Goal: Task Accomplishment & Management: Manage account settings

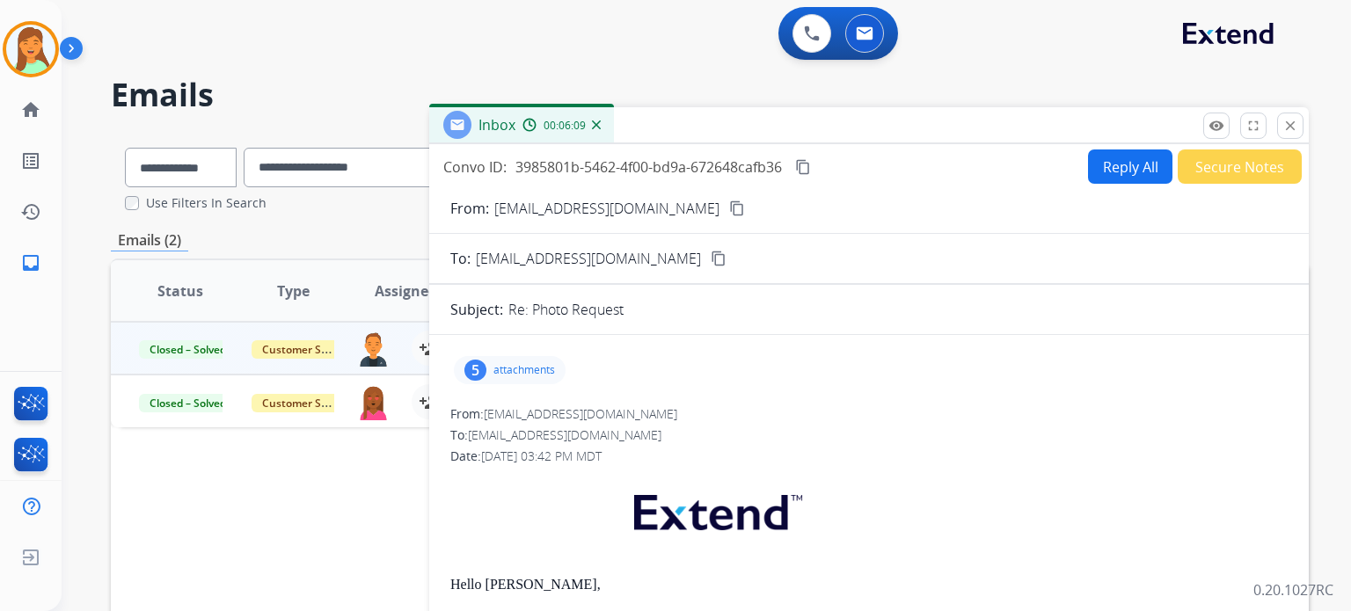
click at [521, 369] on p "attachments" at bounding box center [524, 370] width 62 height 14
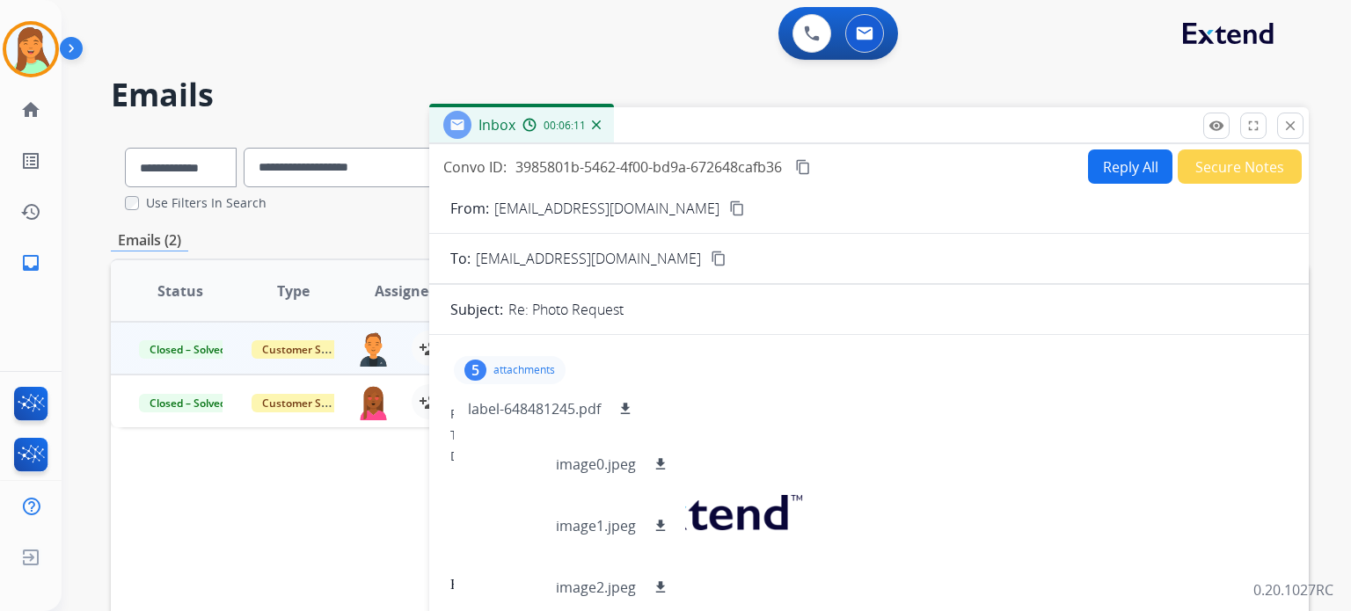
click at [955, 361] on div "5 attachments label-648481245.pdf download image0.jpeg download image1.jpeg dow…" at bounding box center [868, 370] width 837 height 42
click at [1111, 121] on button "close Close" at bounding box center [1290, 126] width 26 height 26
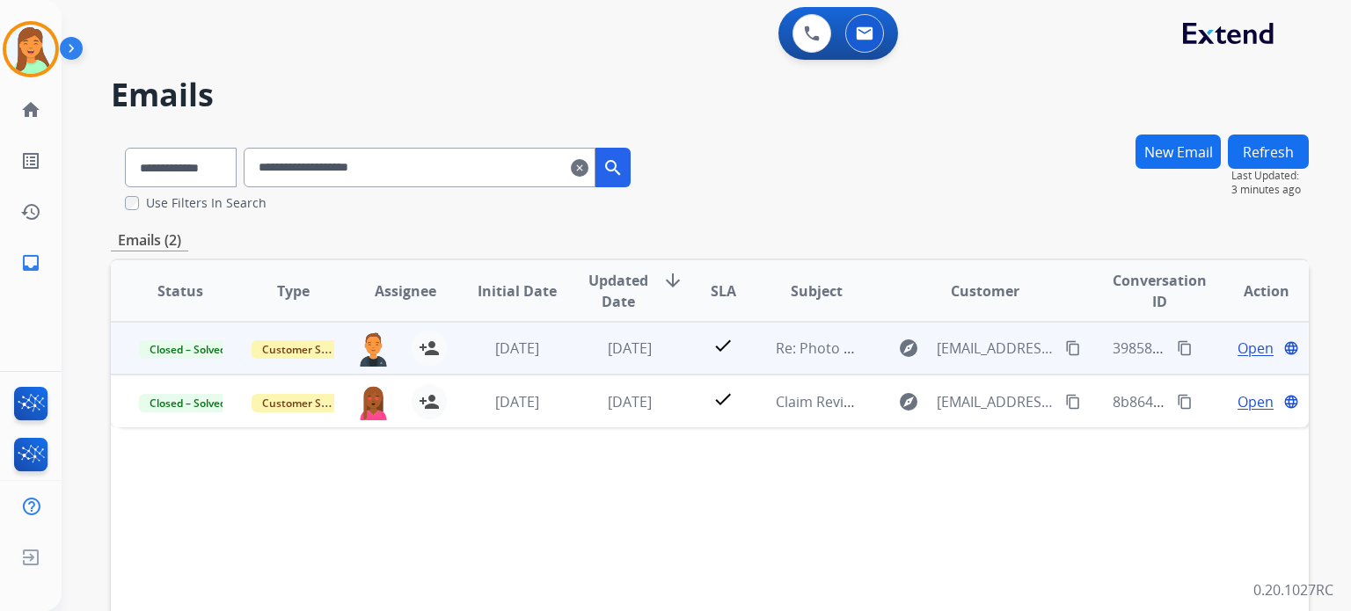
click at [1111, 343] on span "Open" at bounding box center [1256, 348] width 36 height 21
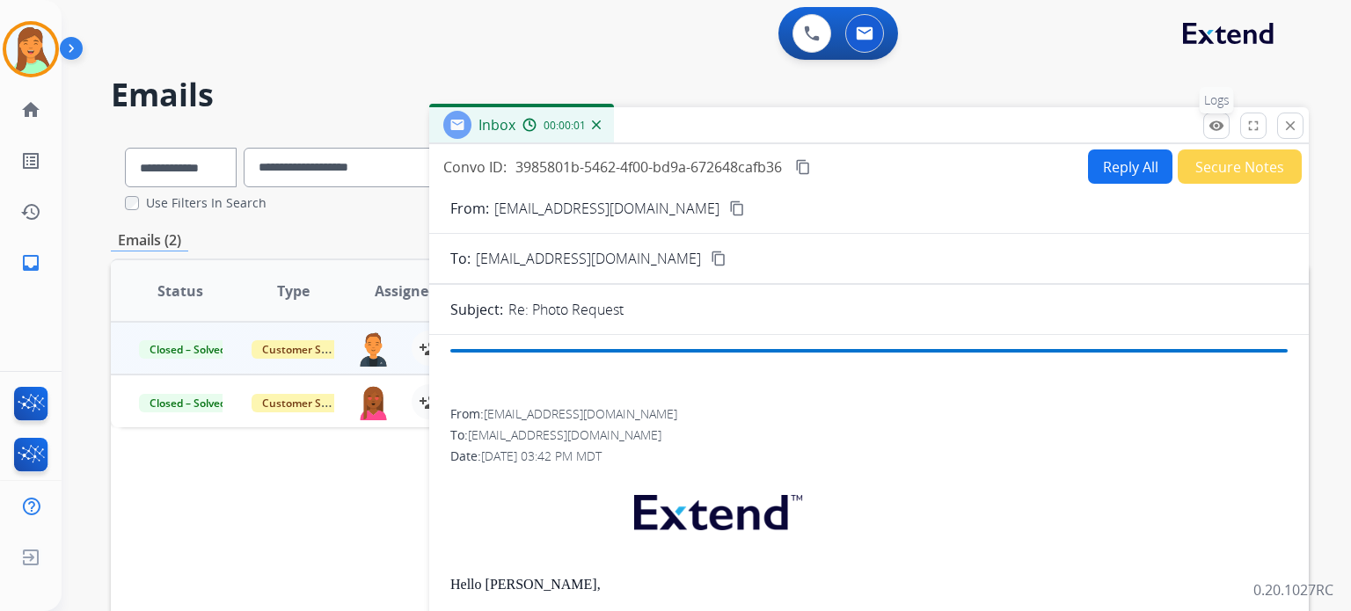
click at [1111, 131] on mat-icon "remove_red_eye" at bounding box center [1217, 126] width 16 height 16
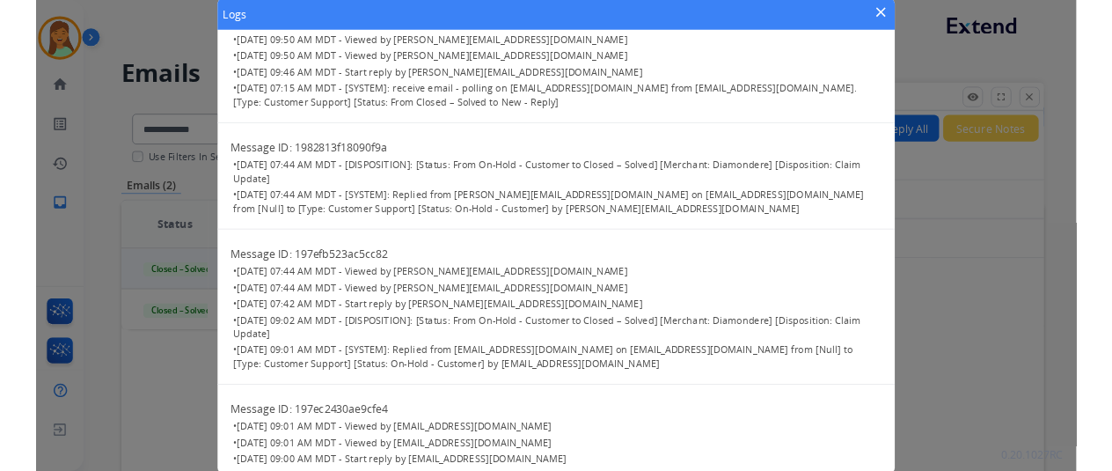
scroll to position [1087, 0]
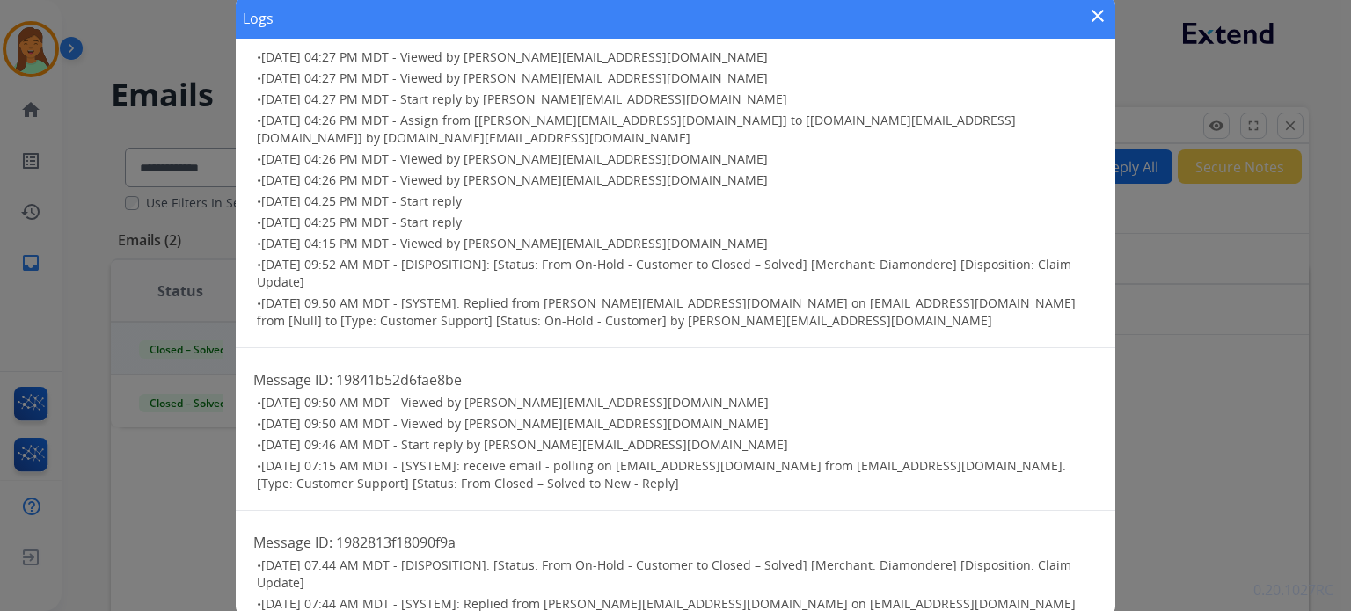
click at [1094, 9] on mat-icon "close" at bounding box center [1097, 15] width 21 height 21
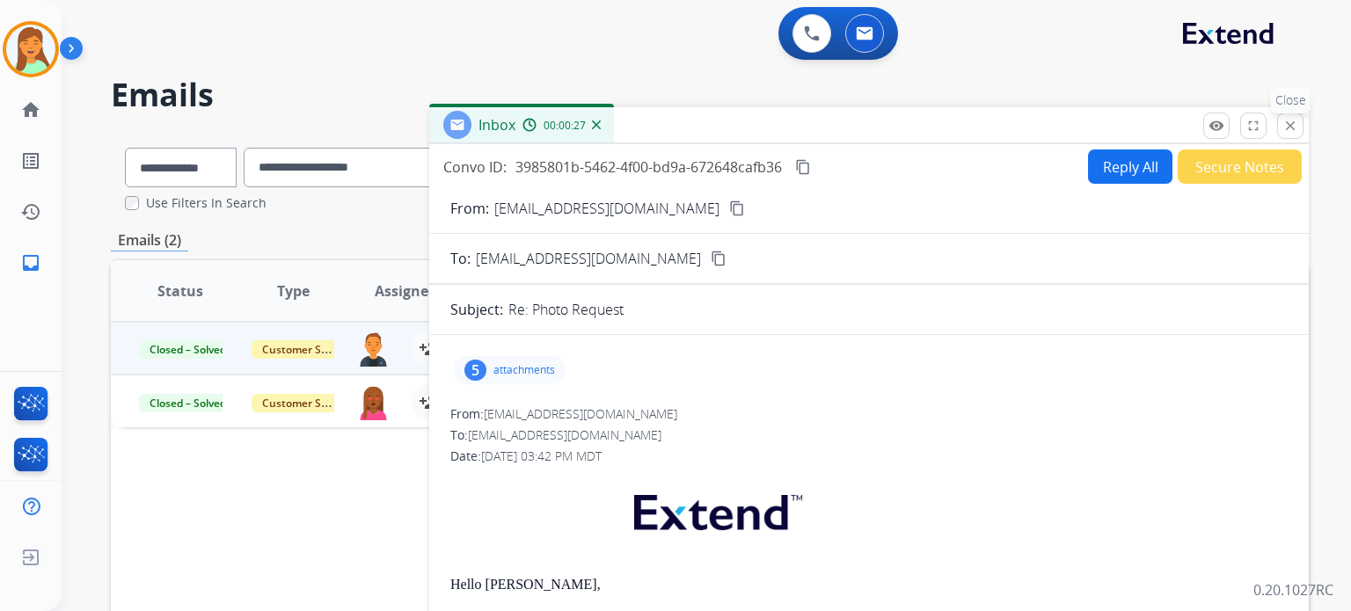
click at [1111, 131] on mat-icon "close" at bounding box center [1290, 126] width 16 height 16
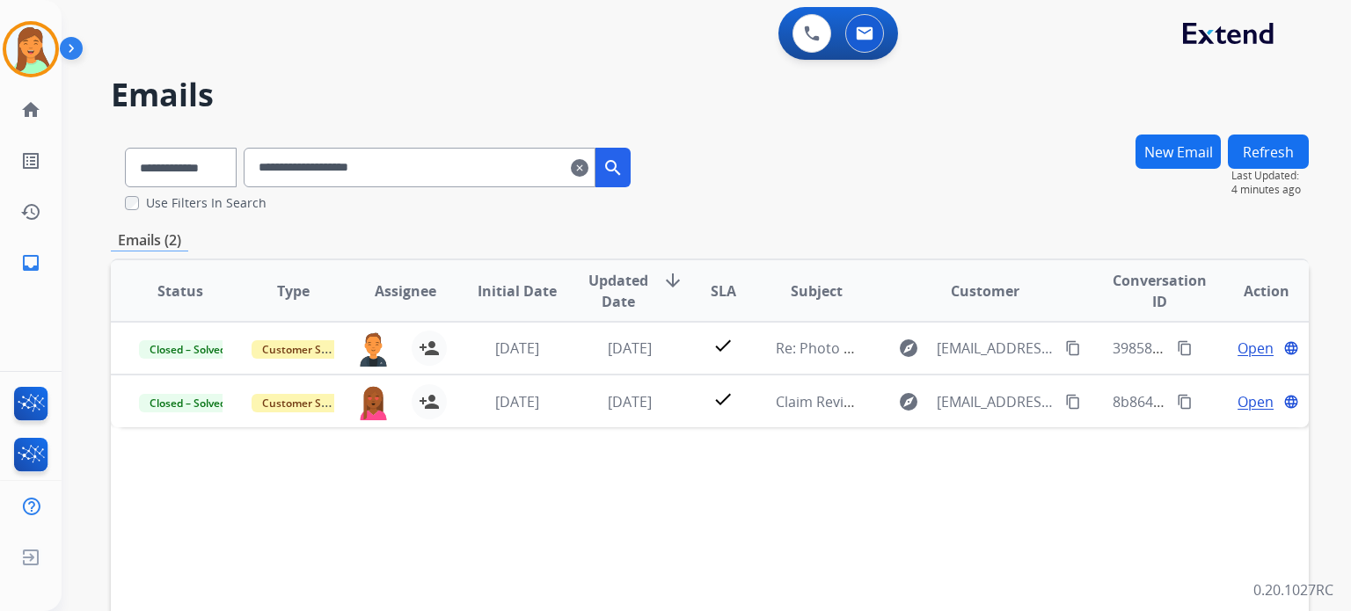
click at [588, 172] on mat-icon "clear" at bounding box center [580, 167] width 18 height 21
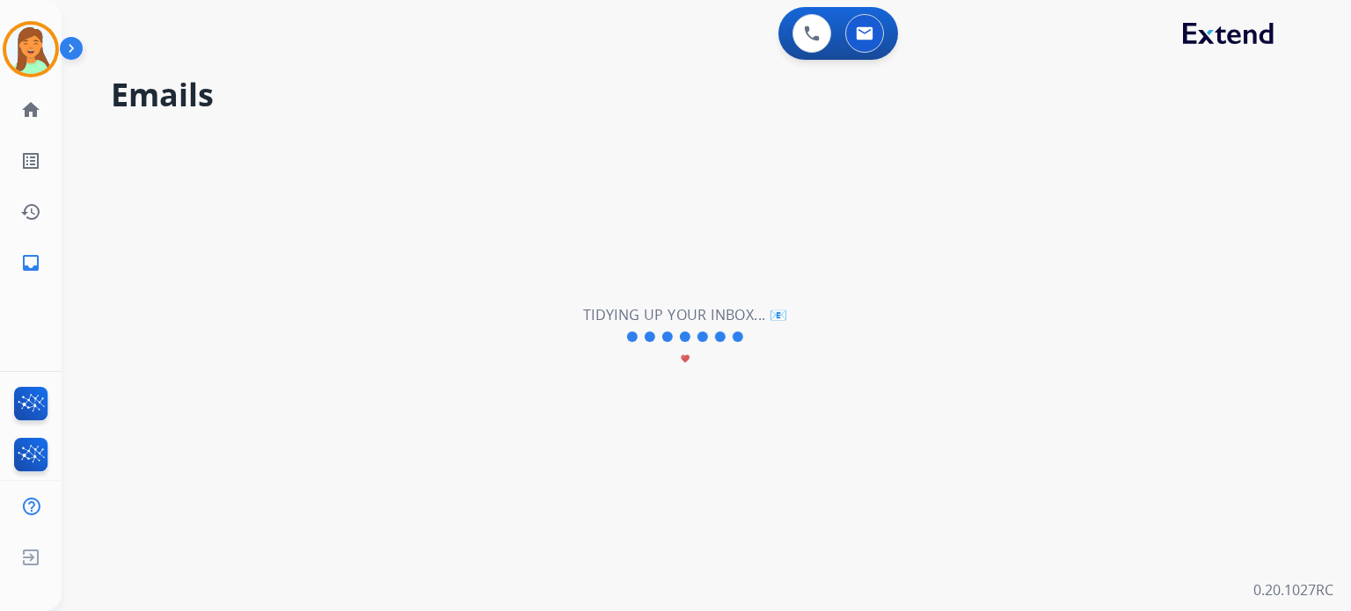
select select "**********"
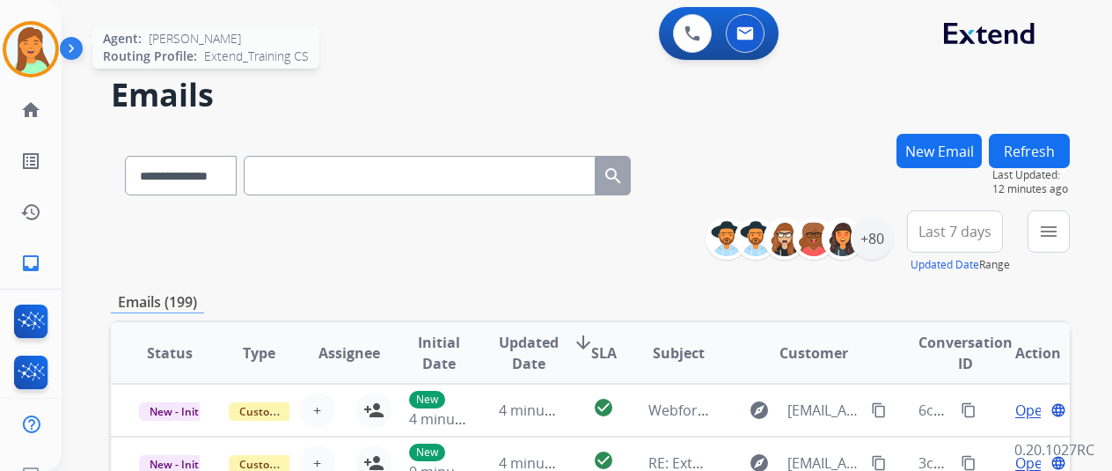
click at [42, 48] on img at bounding box center [30, 49] width 49 height 49
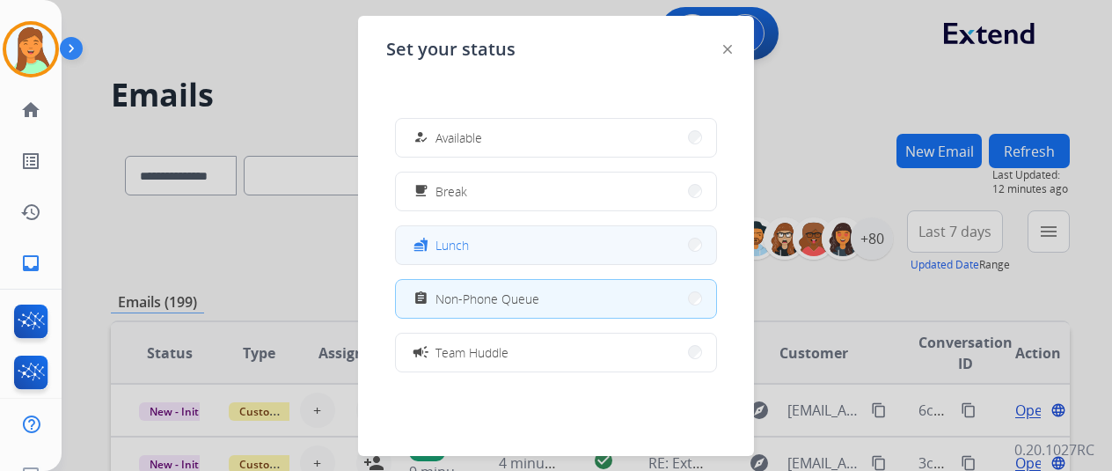
click at [480, 252] on button "fastfood Lunch" at bounding box center [556, 245] width 320 height 38
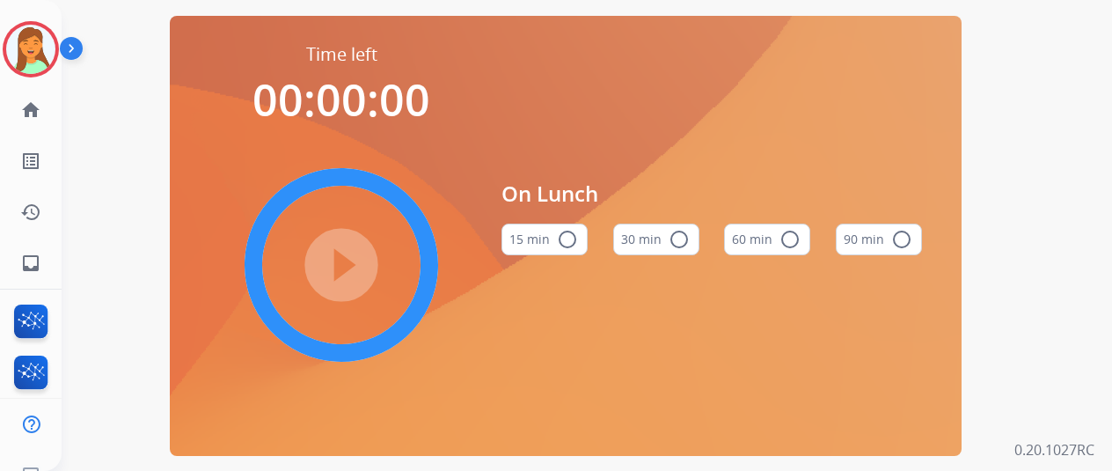
click at [680, 250] on mat-icon "radio_button_unchecked" at bounding box center [678, 239] width 21 height 21
click at [336, 268] on mat-icon "play_circle_filled" at bounding box center [341, 264] width 21 height 21
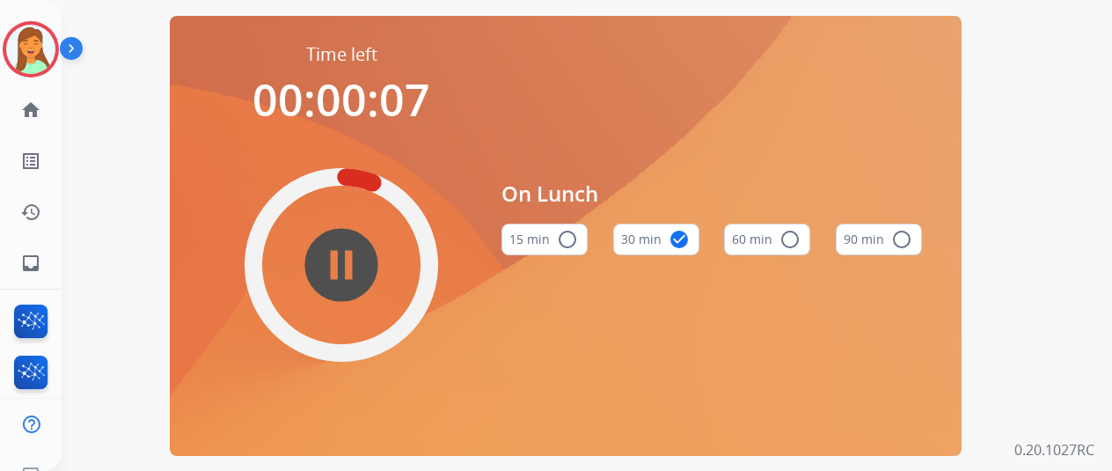
click at [352, 275] on mat-icon "pause_circle_filled" at bounding box center [341, 264] width 21 height 21
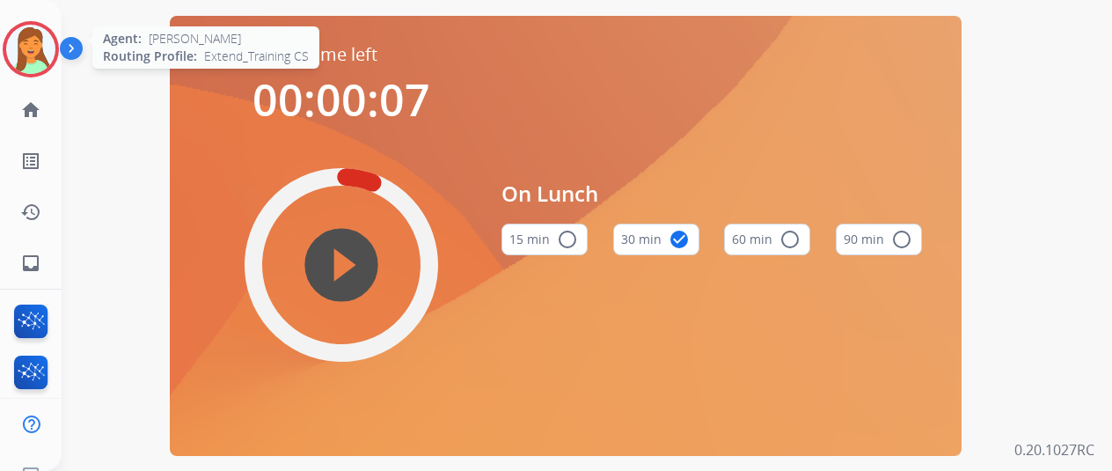
click at [28, 45] on img at bounding box center [30, 49] width 49 height 49
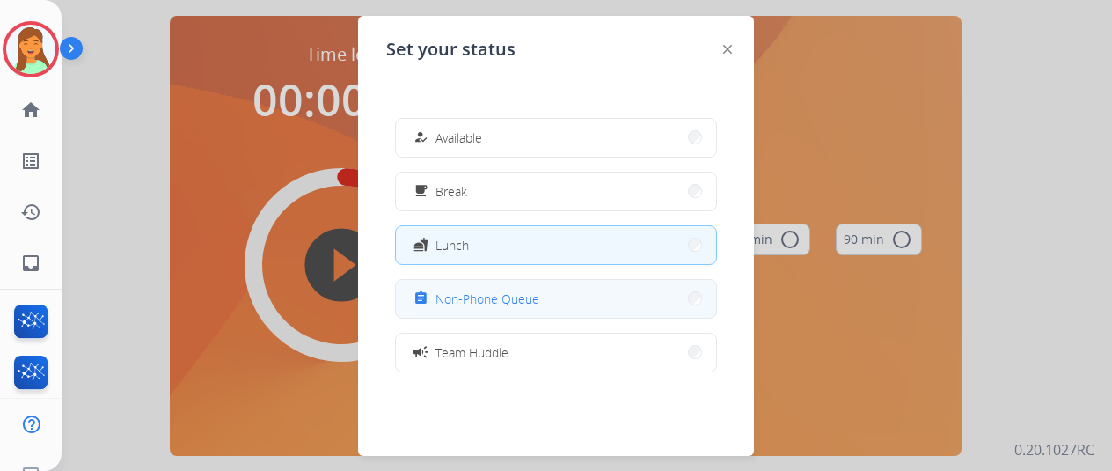
click at [551, 296] on button "assignment Non-Phone Queue" at bounding box center [556, 299] width 320 height 38
